Goal: Task Accomplishment & Management: Complete application form

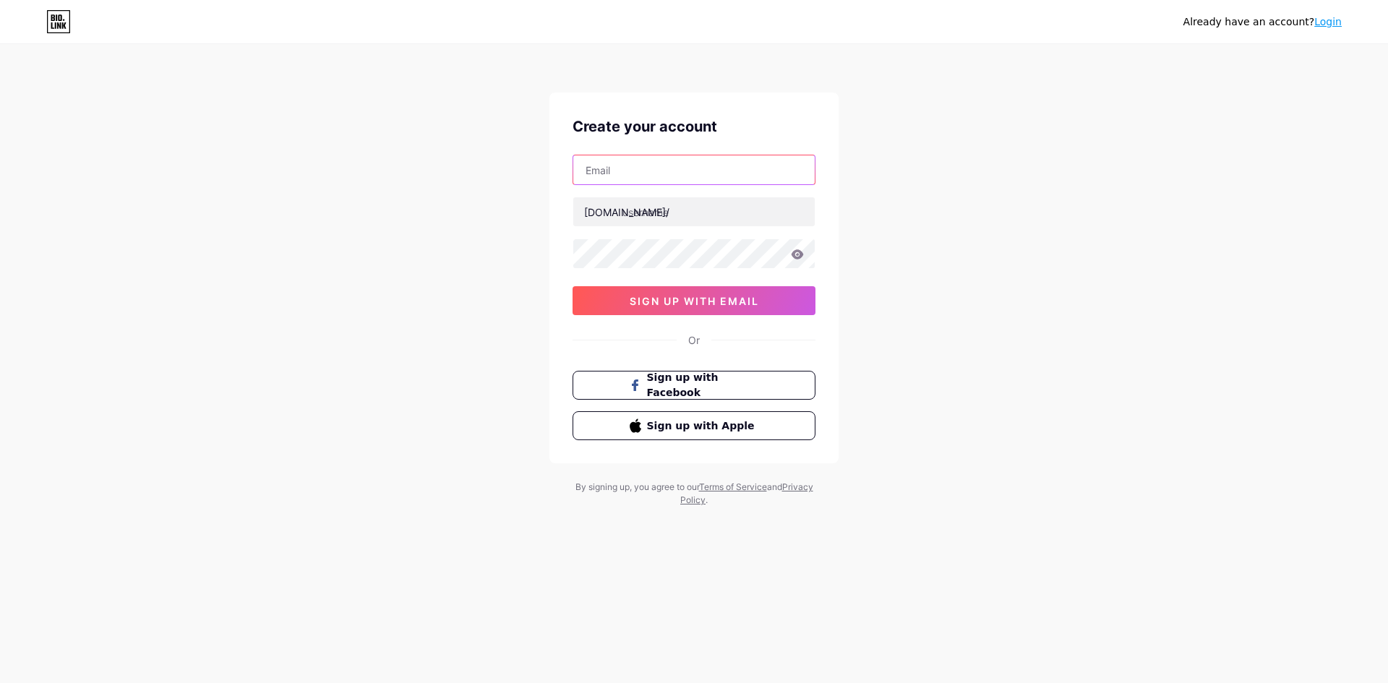
click at [648, 179] on input "text" at bounding box center [693, 169] width 241 height 29
type input "[EMAIL_ADDRESS][DOMAIN_NAME]"
click at [678, 220] on input "text" at bounding box center [693, 211] width 241 height 29
paste input "themillenials1"
type input "themillenials1"
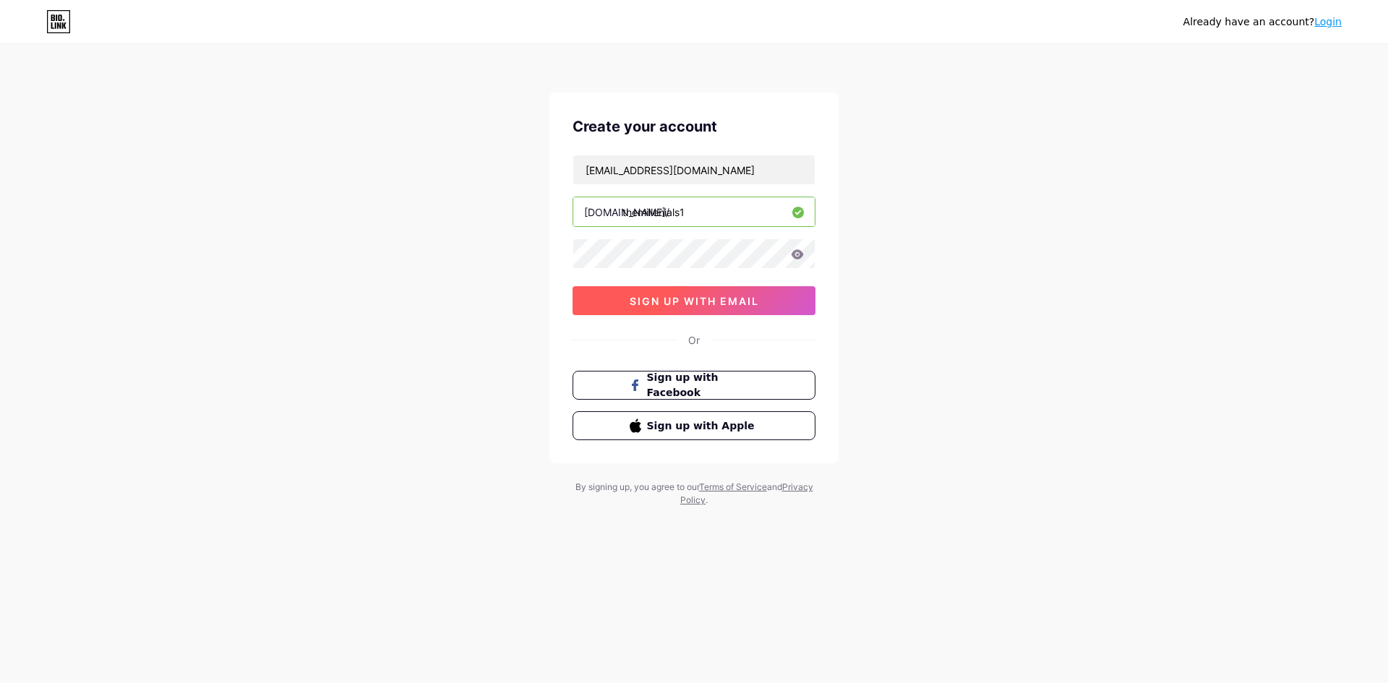
click at [699, 298] on span "sign up with email" at bounding box center [693, 301] width 129 height 12
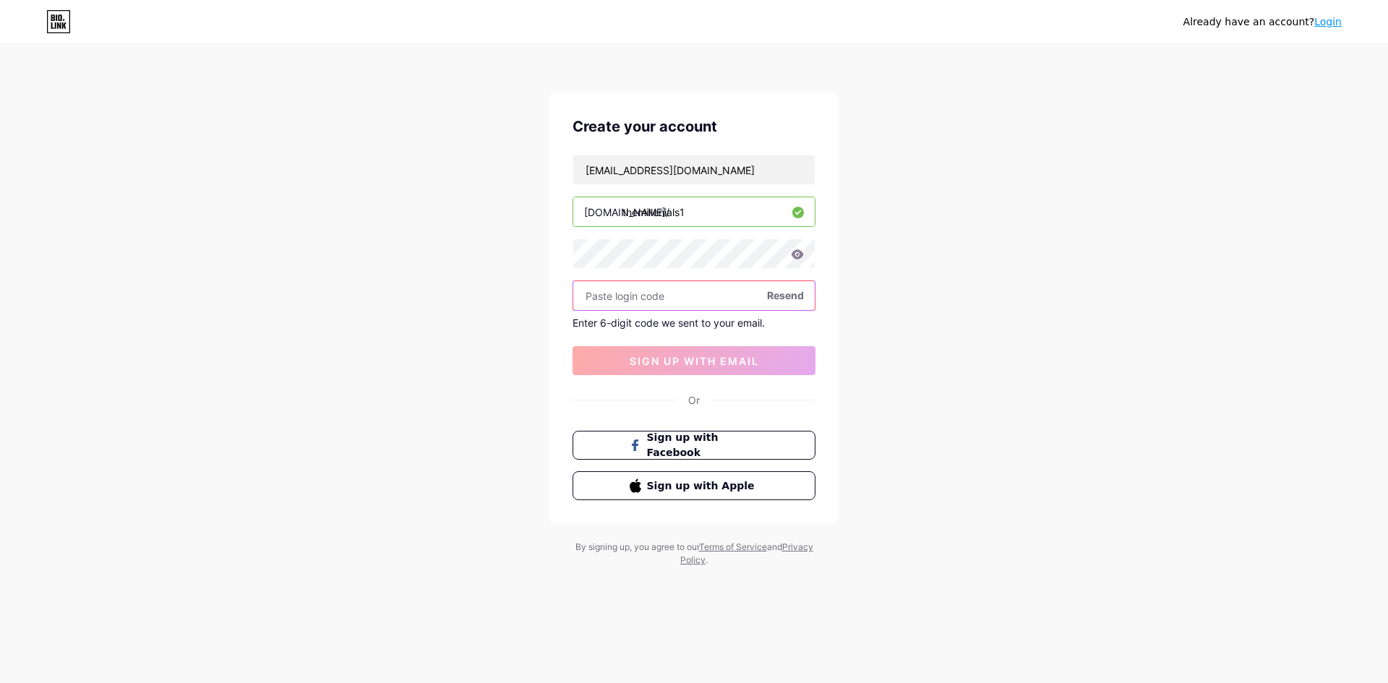
paste input "401701"
type input "401701"
click at [692, 356] on span "sign up with email" at bounding box center [693, 361] width 129 height 12
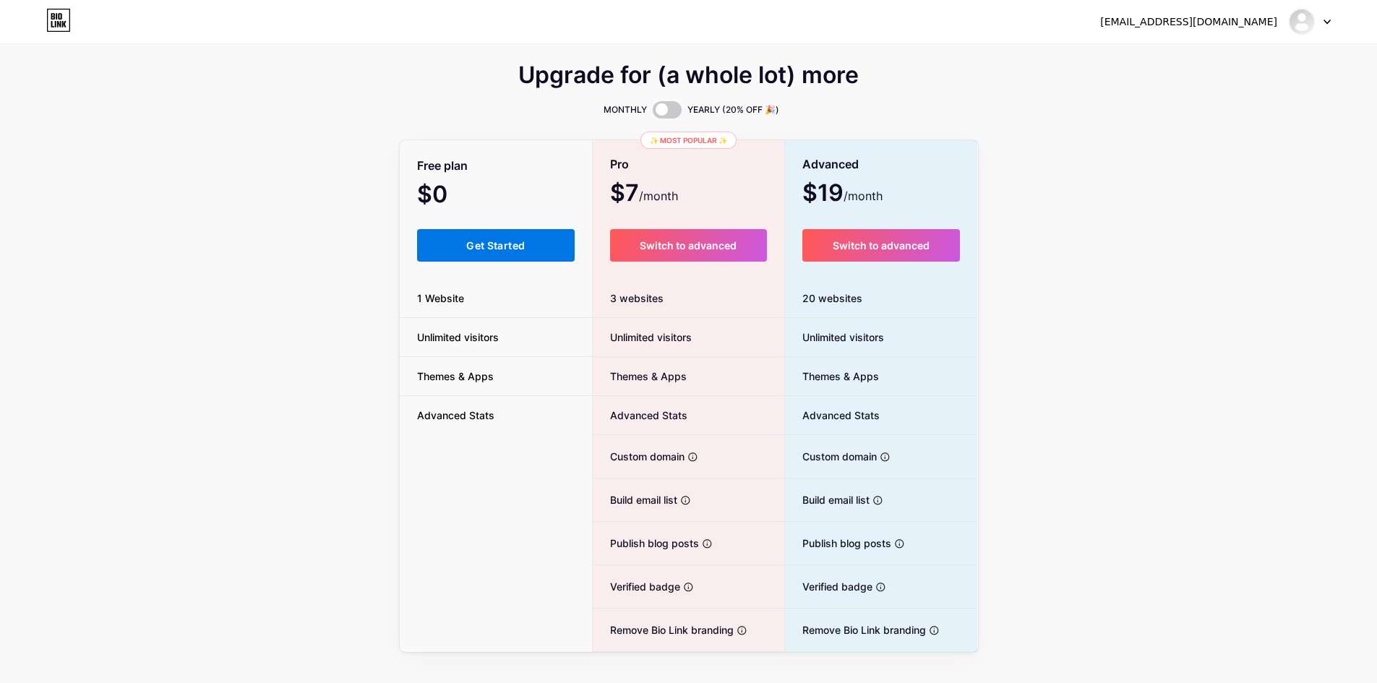
click at [523, 246] on span "Get Started" at bounding box center [495, 245] width 59 height 12
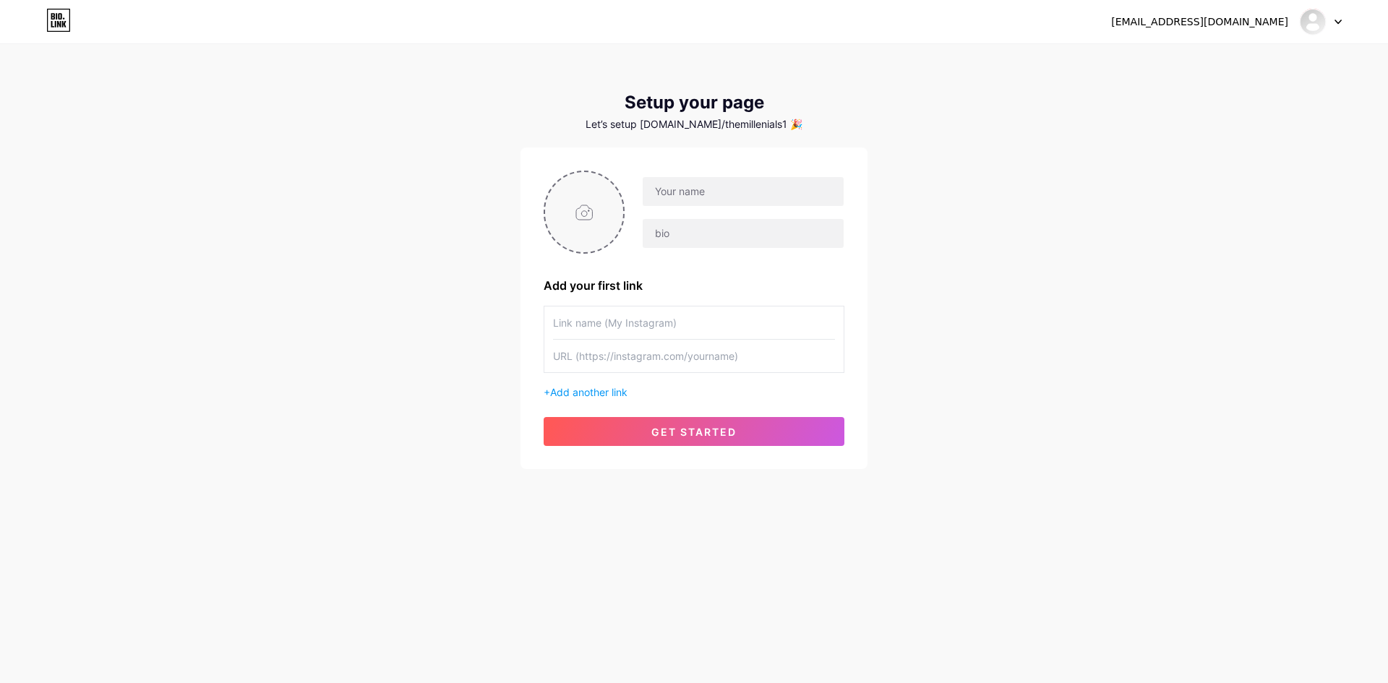
click at [580, 225] on input "file" at bounding box center [584, 212] width 78 height 80
type input "C:\fakepath\logo.jpg"
click at [730, 197] on input "text" at bounding box center [742, 191] width 201 height 29
paste input "The Millennials LLC"
type input "The Millennials LLC"
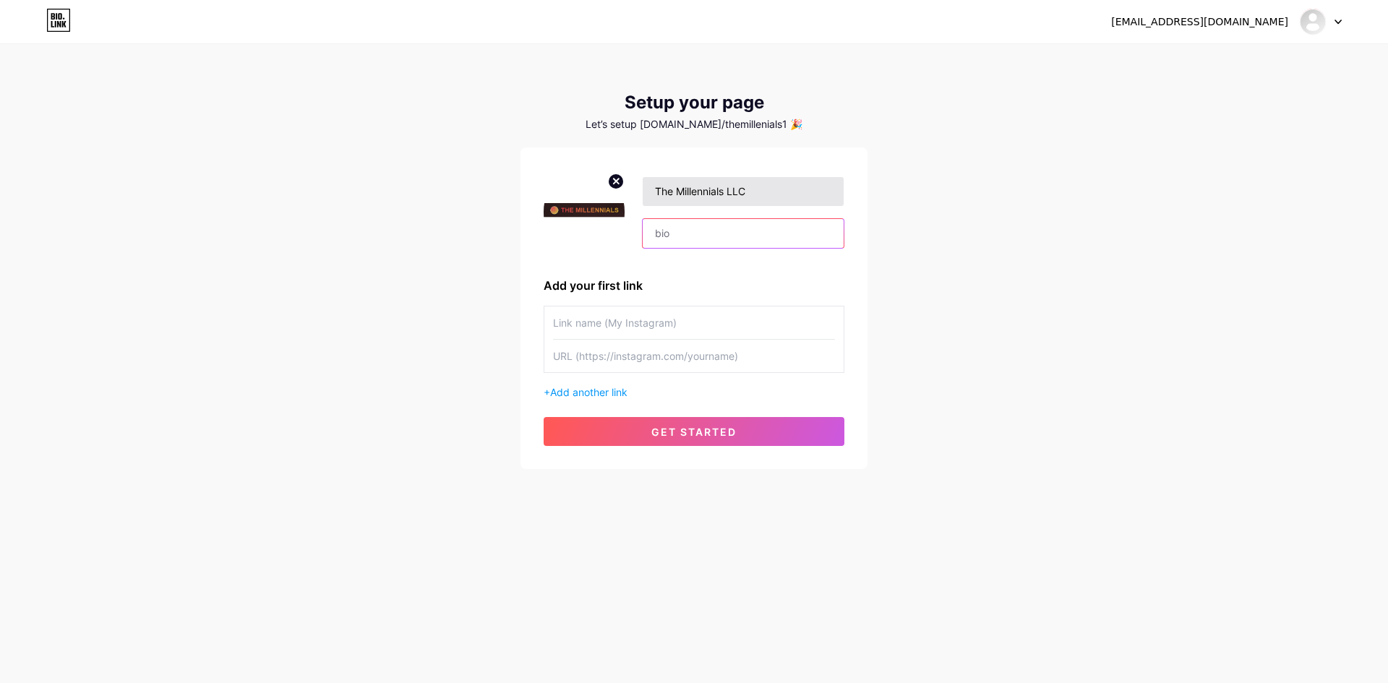
paste input ""The Millennials - Marketing Agency for High-Risk Industries The marketing agen…"
type input ""The Millennials - Marketing Agency for High-Risk Industries The marketing agen…"
paste input "The Millennials LLC"
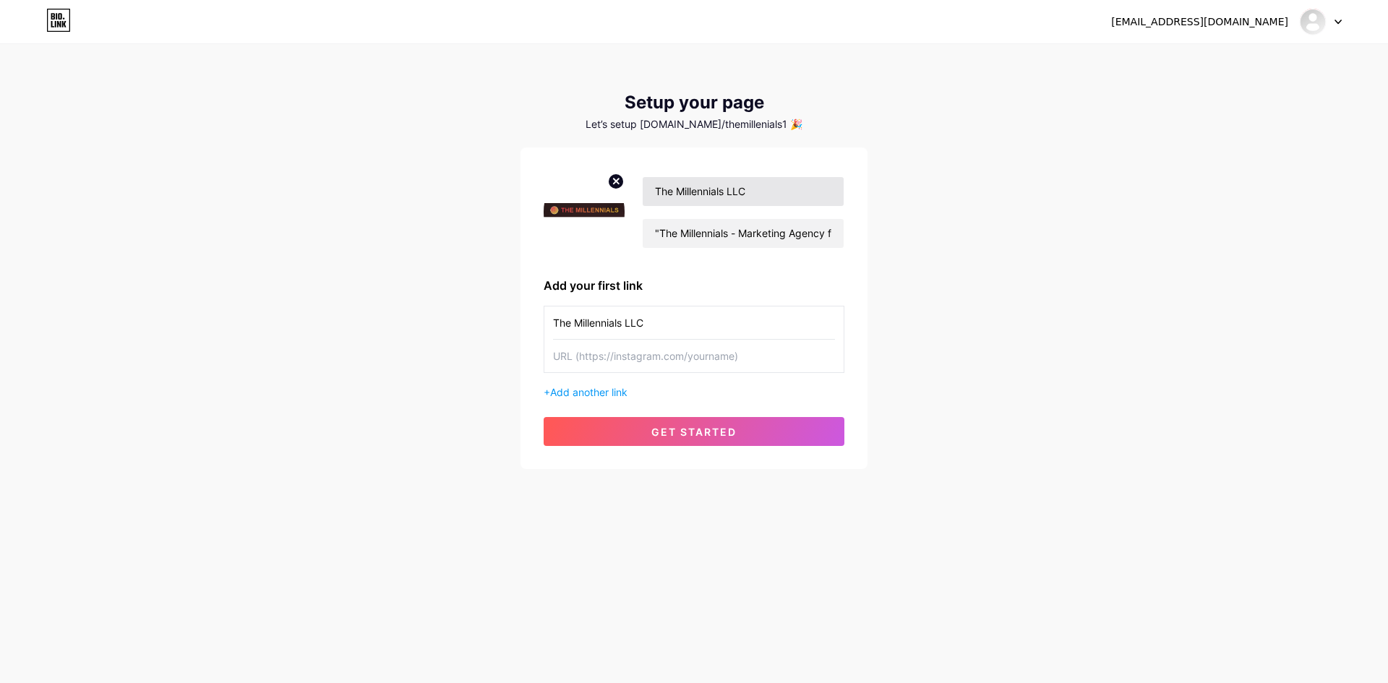
type input "The Millennials LLC"
paste input "[URL][DOMAIN_NAME]"
type input "[URL][DOMAIN_NAME]"
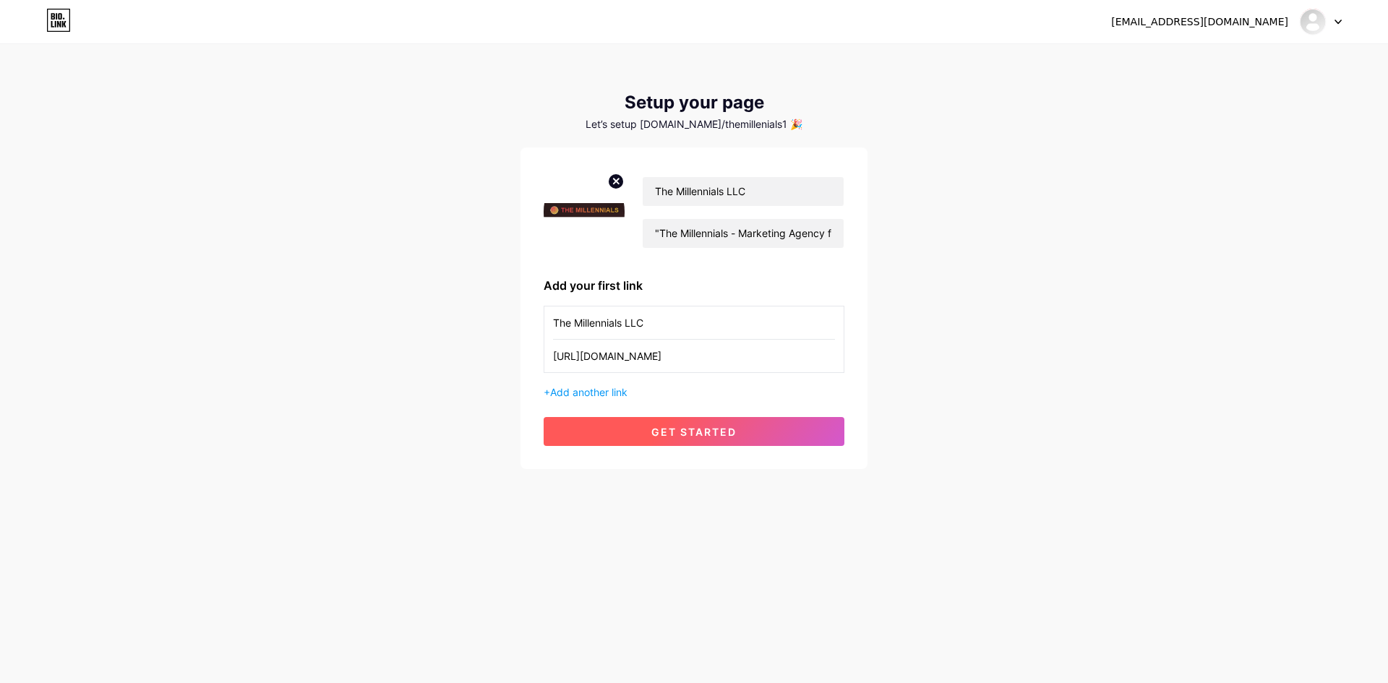
click at [689, 429] on span "get started" at bounding box center [693, 432] width 85 height 12
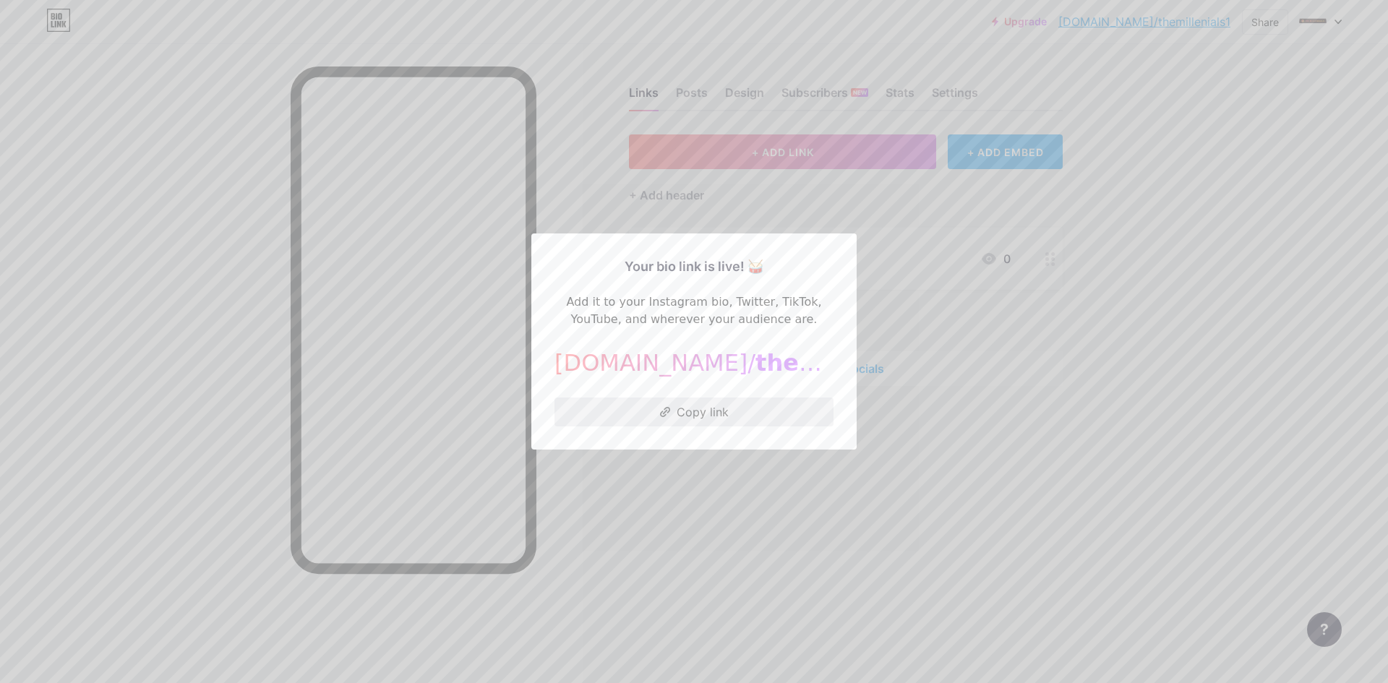
click at [697, 412] on button "Copy link" at bounding box center [693, 411] width 279 height 29
